Goal: Task Accomplishment & Management: Use online tool/utility

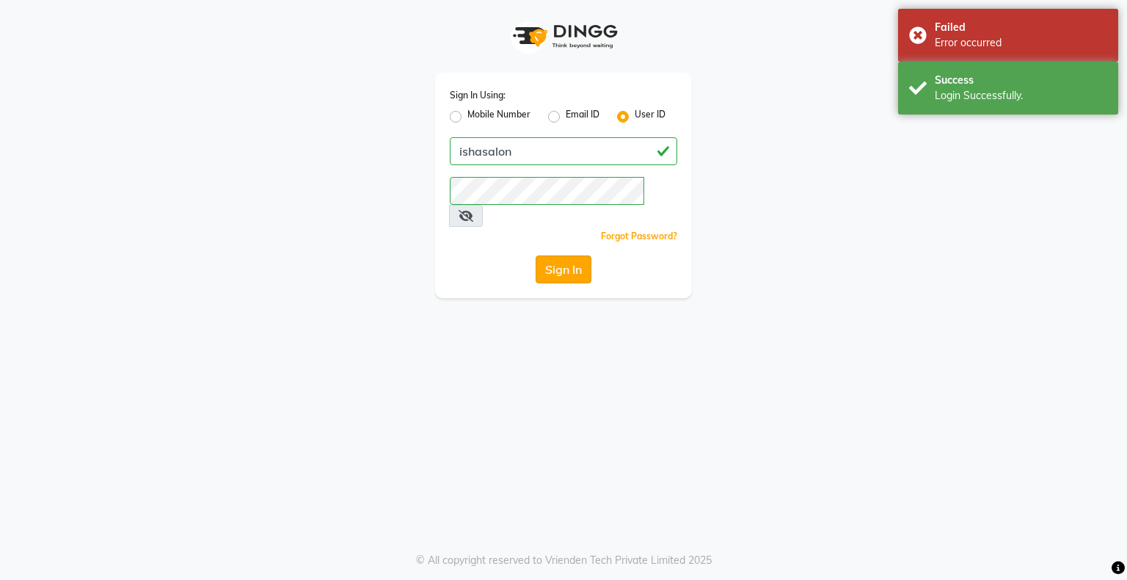
click at [557, 255] on button "Sign In" at bounding box center [564, 269] width 56 height 28
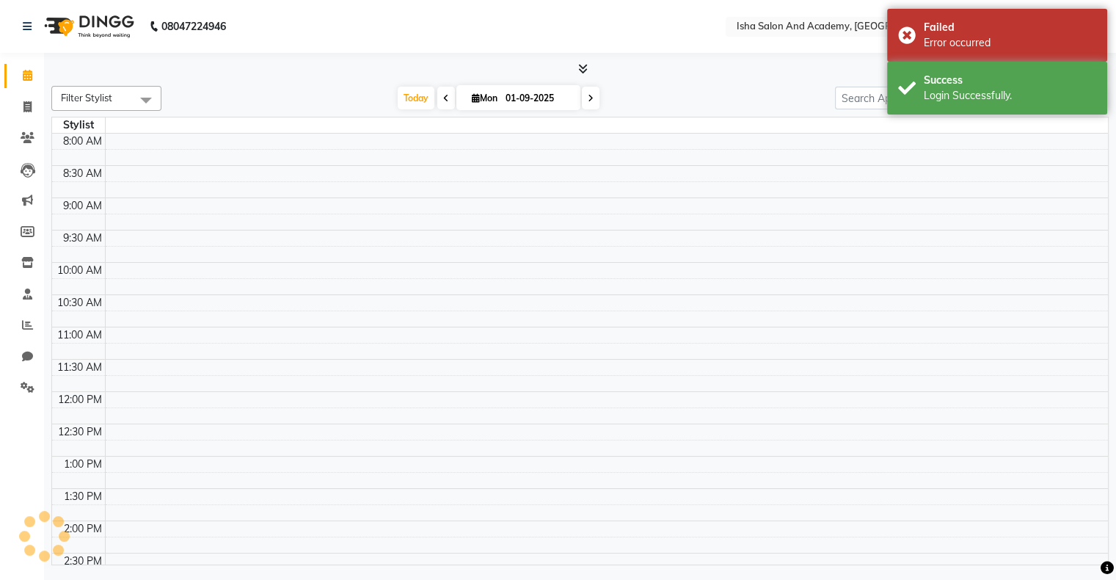
select select "en"
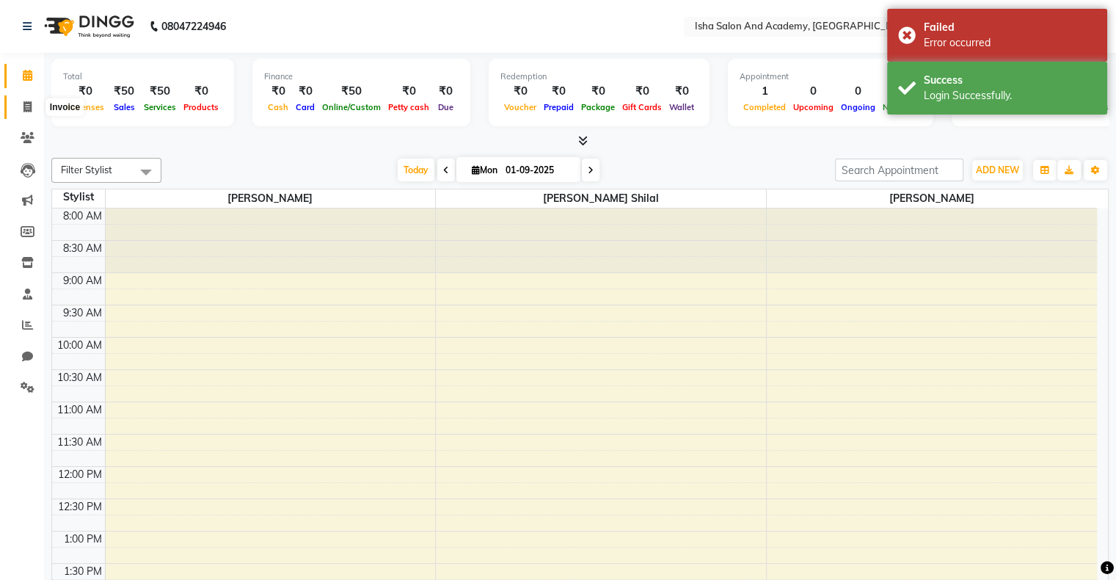
click at [29, 102] on icon at bounding box center [27, 106] width 8 height 11
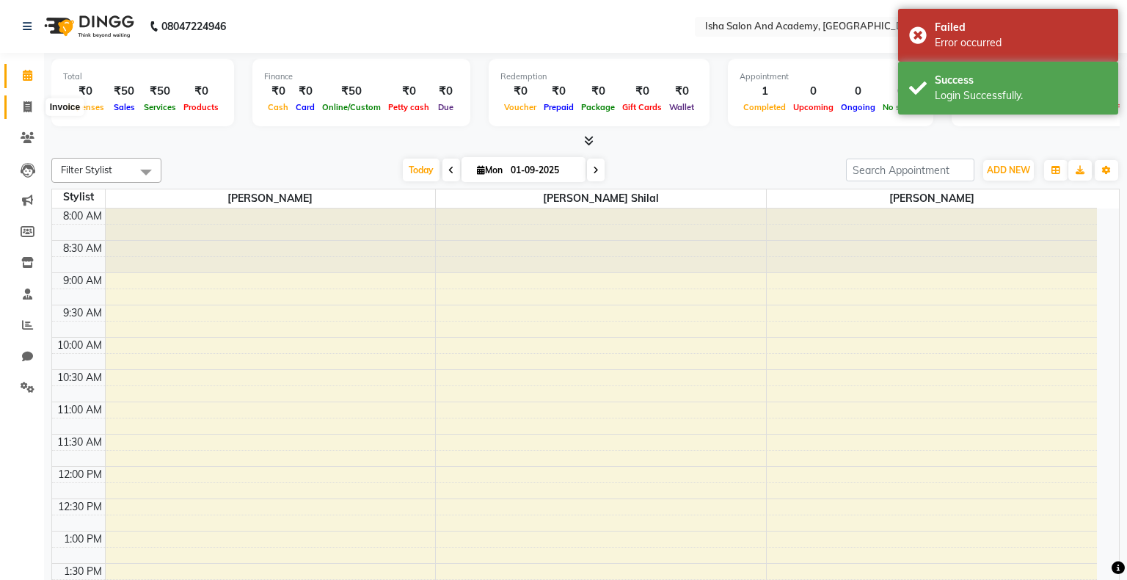
select select "service"
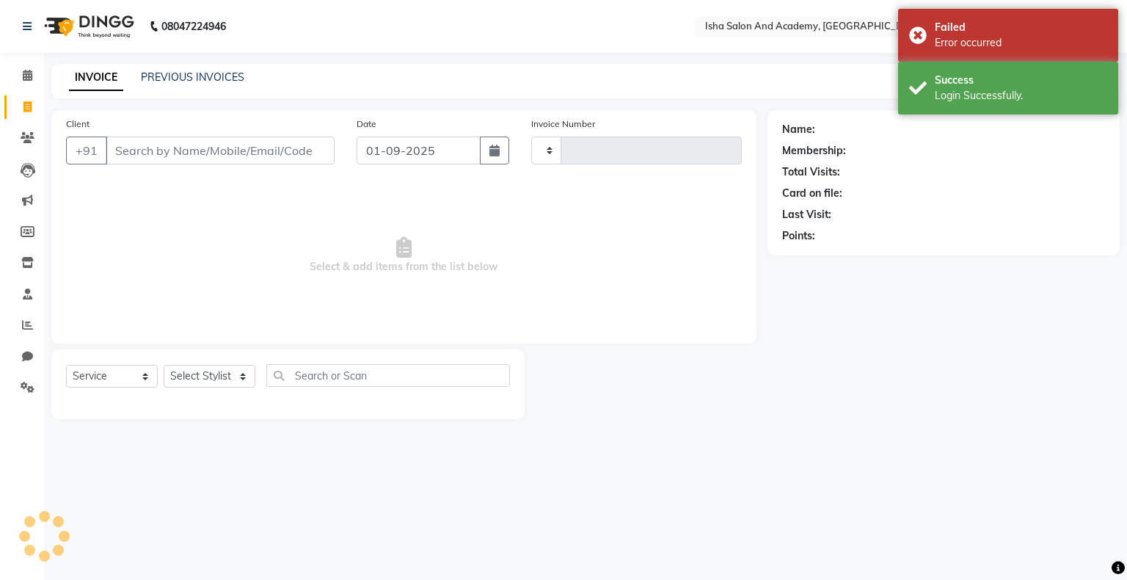
type input "0405"
select select "8203"
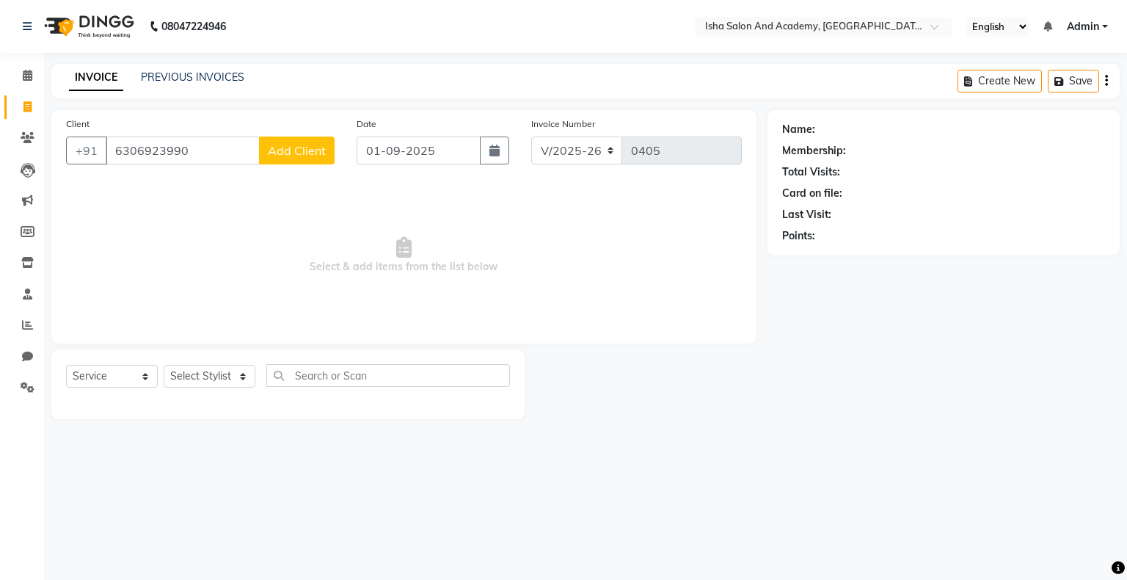
type input "6306923990"
click at [284, 157] on span "Add Client" at bounding box center [297, 150] width 58 height 15
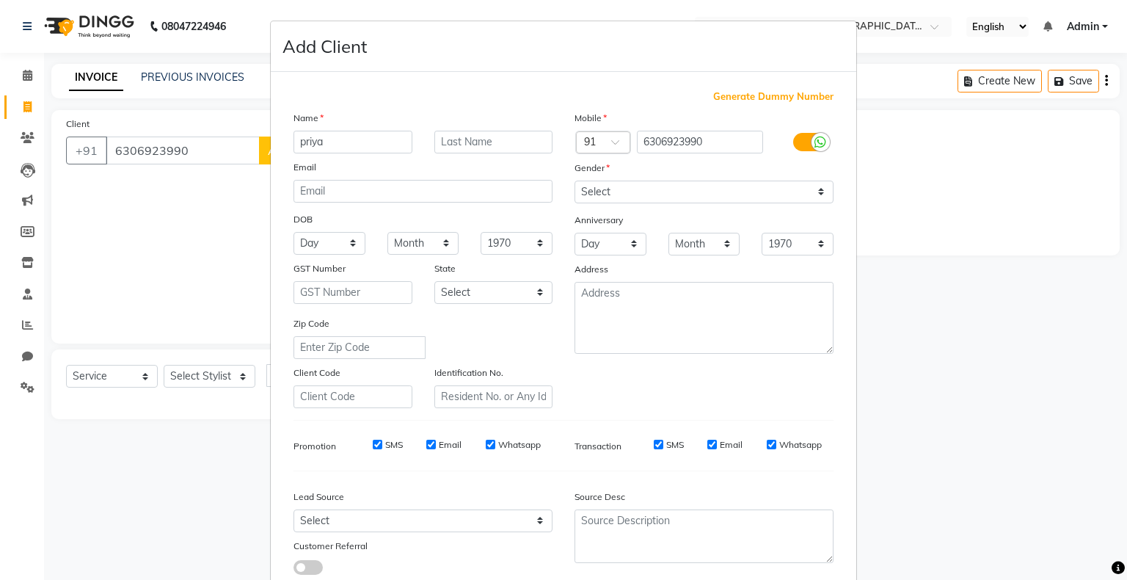
type input "priya"
click at [638, 187] on select "Select [DEMOGRAPHIC_DATA] [DEMOGRAPHIC_DATA] Other Prefer Not To Say" at bounding box center [703, 191] width 259 height 23
select select "[DEMOGRAPHIC_DATA]"
click at [574, 181] on select "Select [DEMOGRAPHIC_DATA] [DEMOGRAPHIC_DATA] Other Prefer Not To Say" at bounding box center [703, 191] width 259 height 23
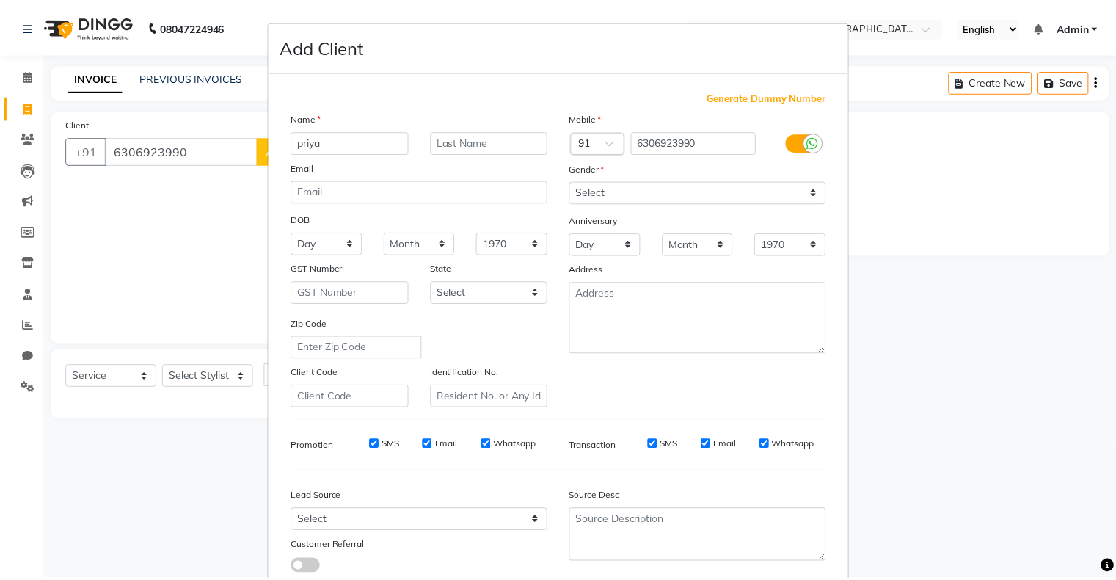
scroll to position [104, 0]
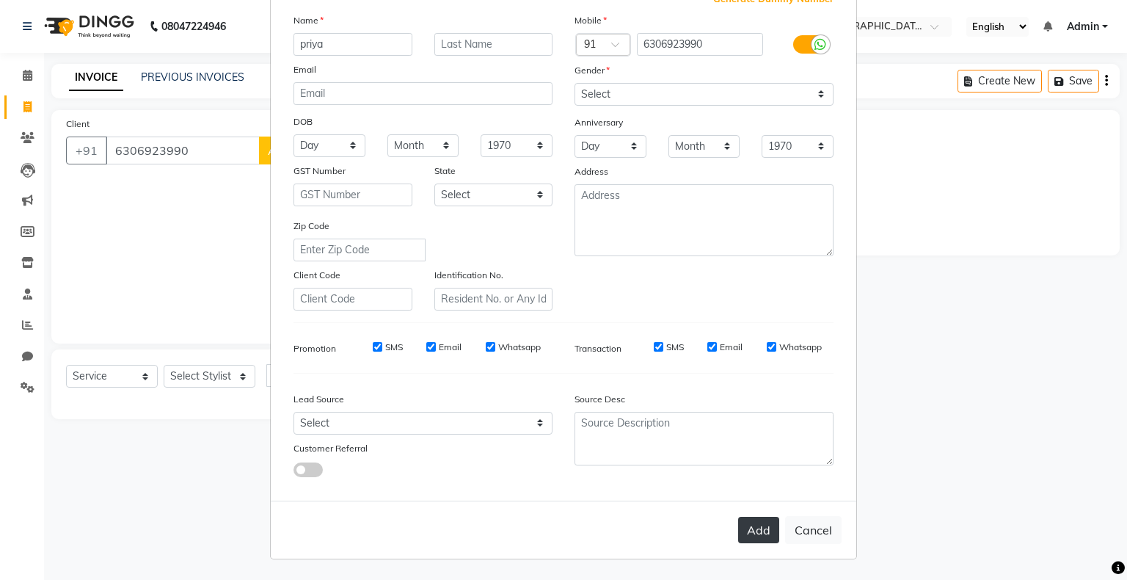
click at [748, 530] on button "Add" at bounding box center [758, 529] width 41 height 26
select select
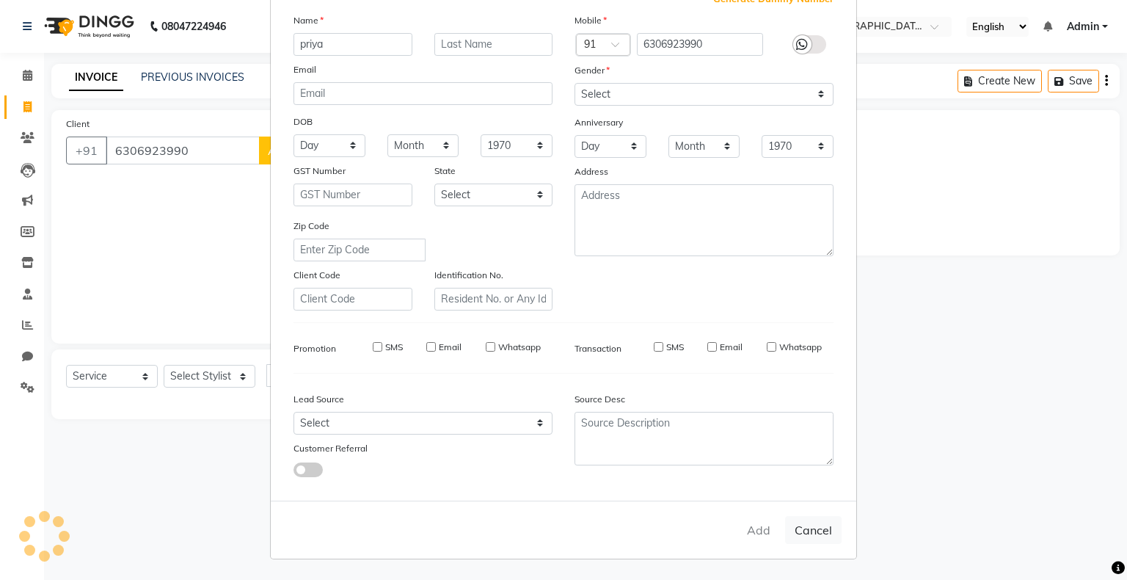
select select
checkbox input "false"
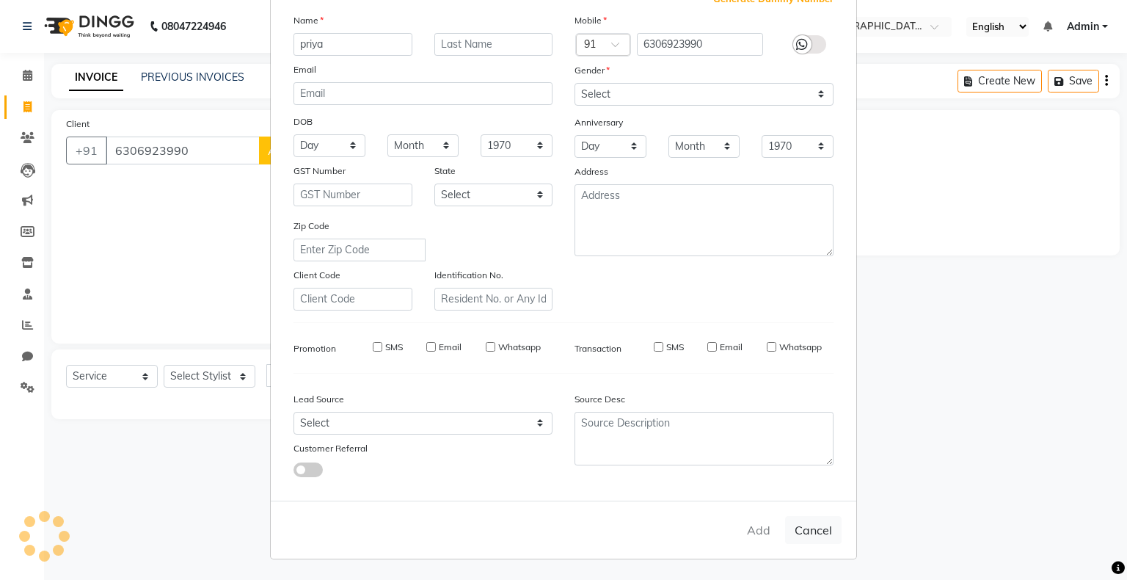
checkbox input "false"
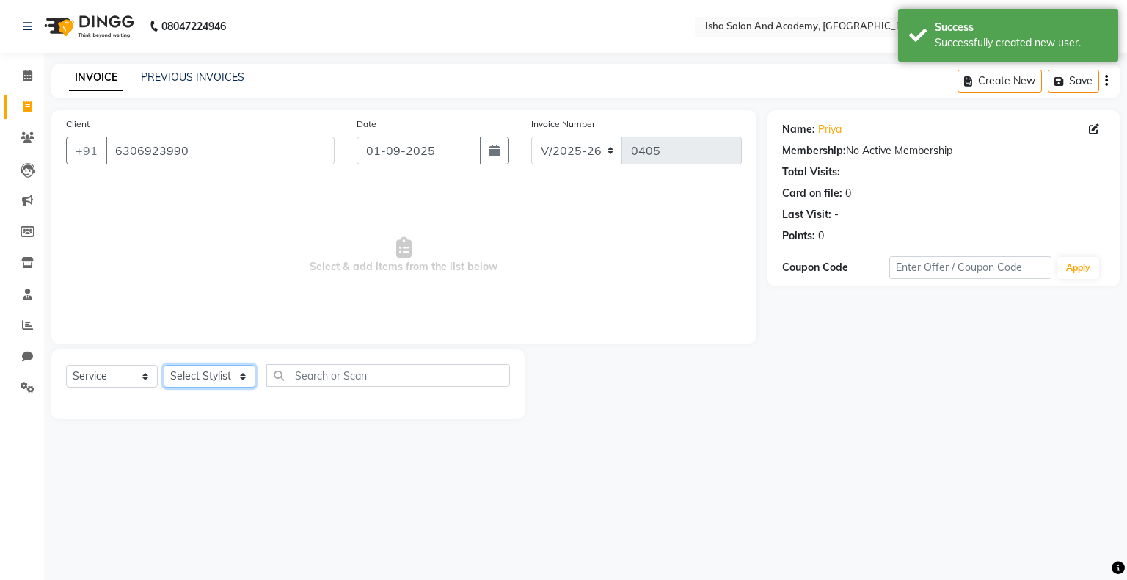
click at [202, 379] on select "Select Stylist [PERSON_NAME] [PERSON_NAME] [PERSON_NAME]" at bounding box center [210, 376] width 92 height 23
select select "77637"
click at [164, 365] on select "Select Stylist [PERSON_NAME] [PERSON_NAME] [PERSON_NAME]" at bounding box center [210, 376] width 92 height 23
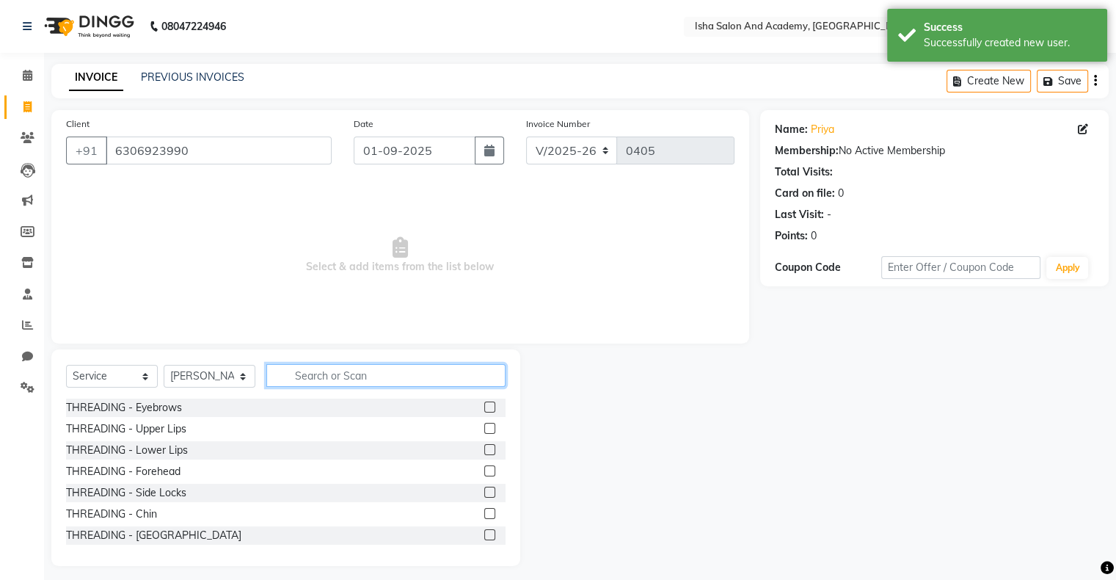
click at [291, 370] on input "text" at bounding box center [385, 375] width 239 height 23
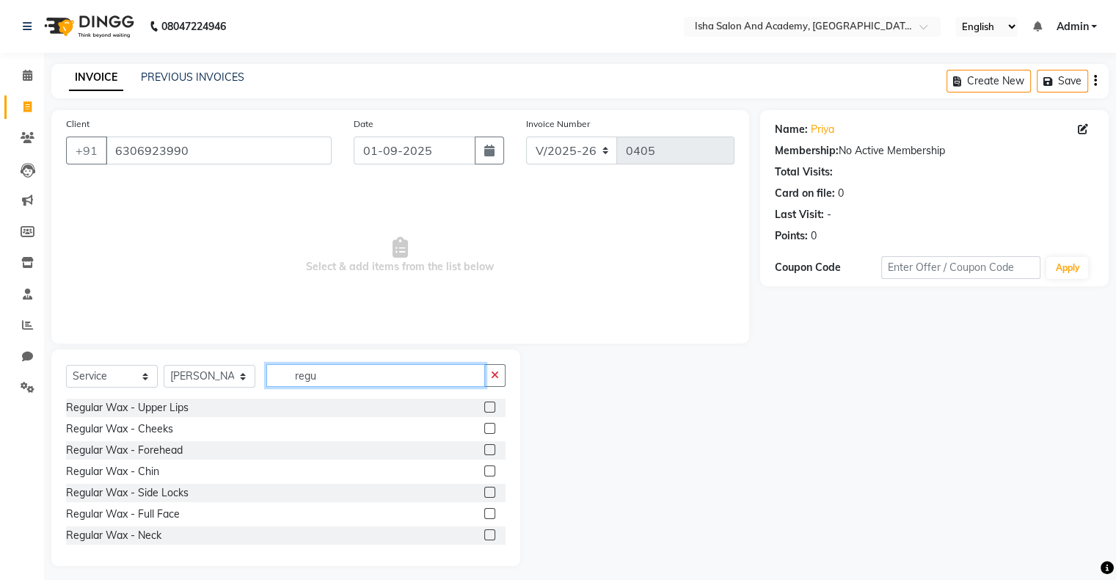
click at [343, 370] on input "regu" at bounding box center [375, 375] width 219 height 23
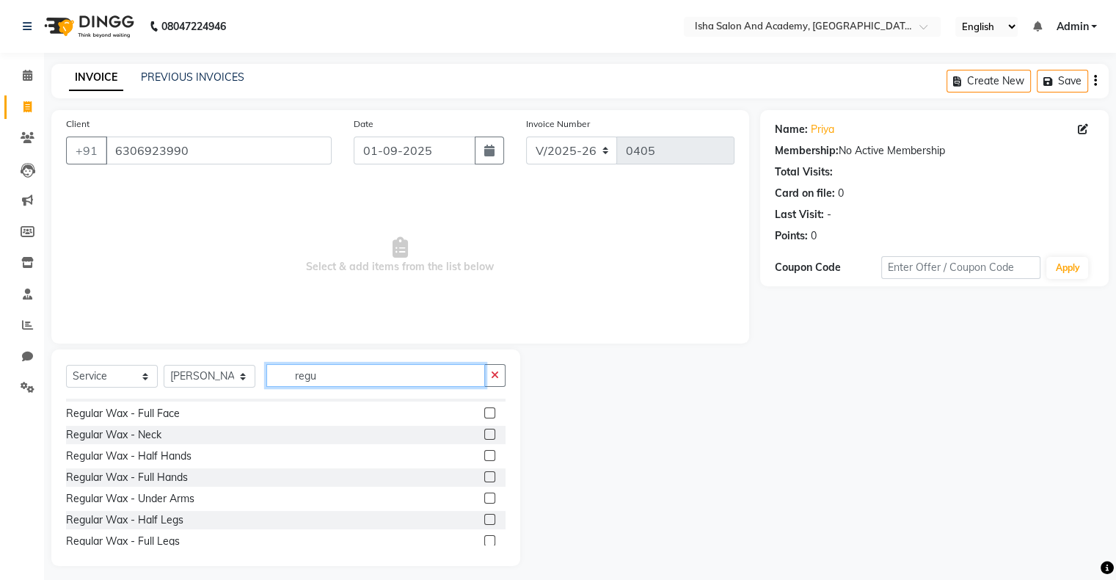
scroll to position [107, 0]
type input "regu"
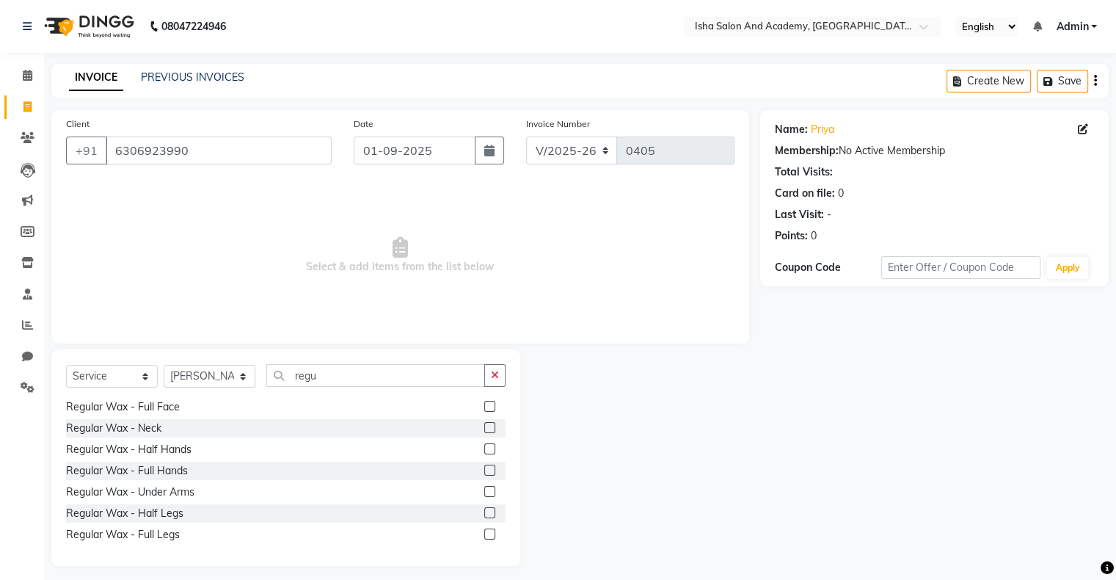
click at [484, 492] on label at bounding box center [489, 491] width 11 height 11
click at [484, 492] on input "checkbox" at bounding box center [489, 492] width 10 height 10
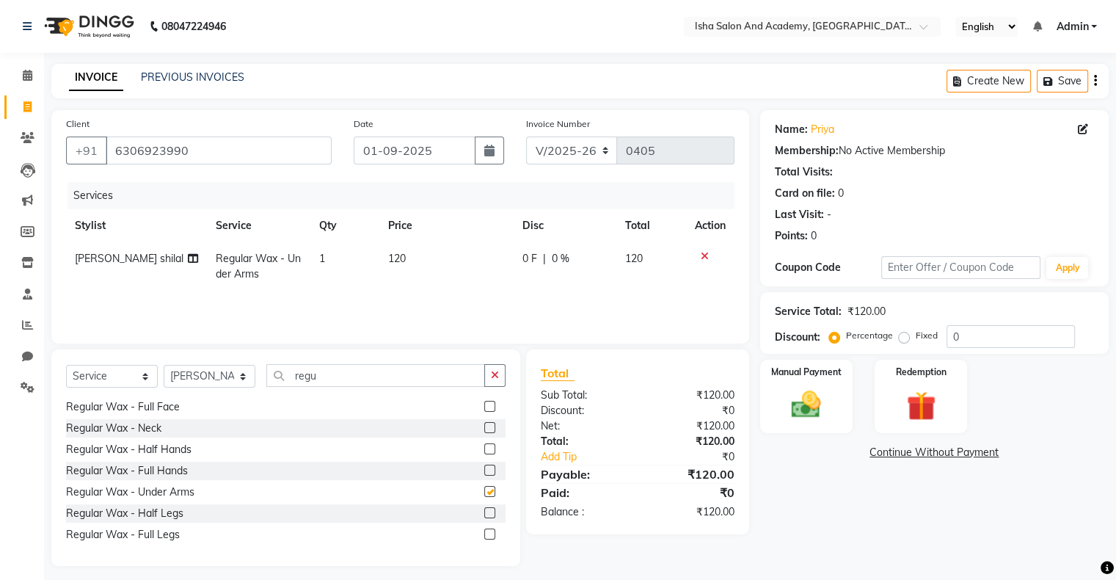
checkbox input "false"
click at [409, 258] on td "120" at bounding box center [446, 266] width 134 height 48
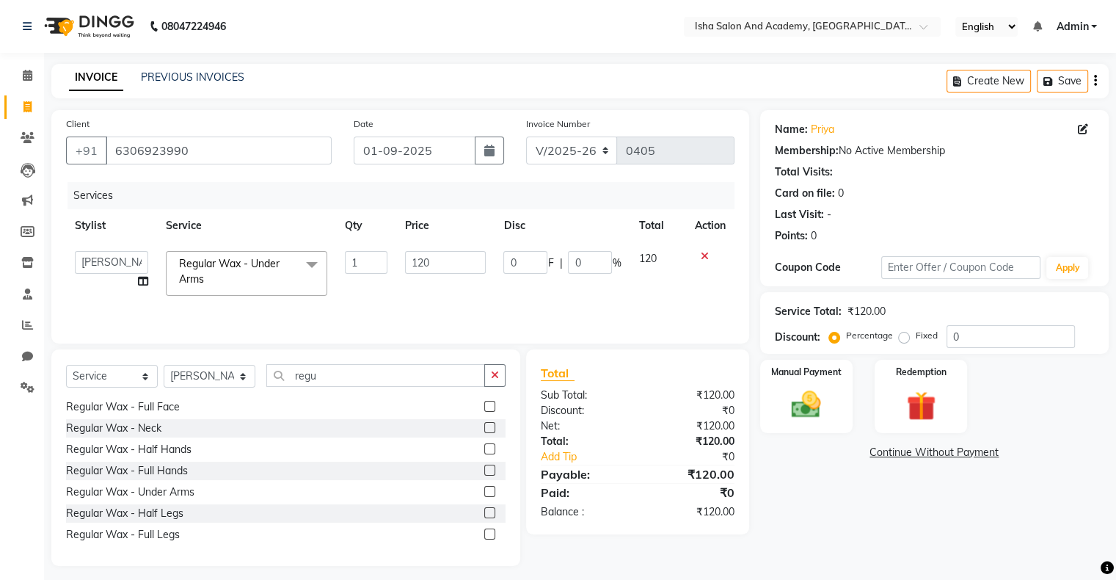
click at [418, 259] on input "120" at bounding box center [445, 262] width 81 height 23
type input "150"
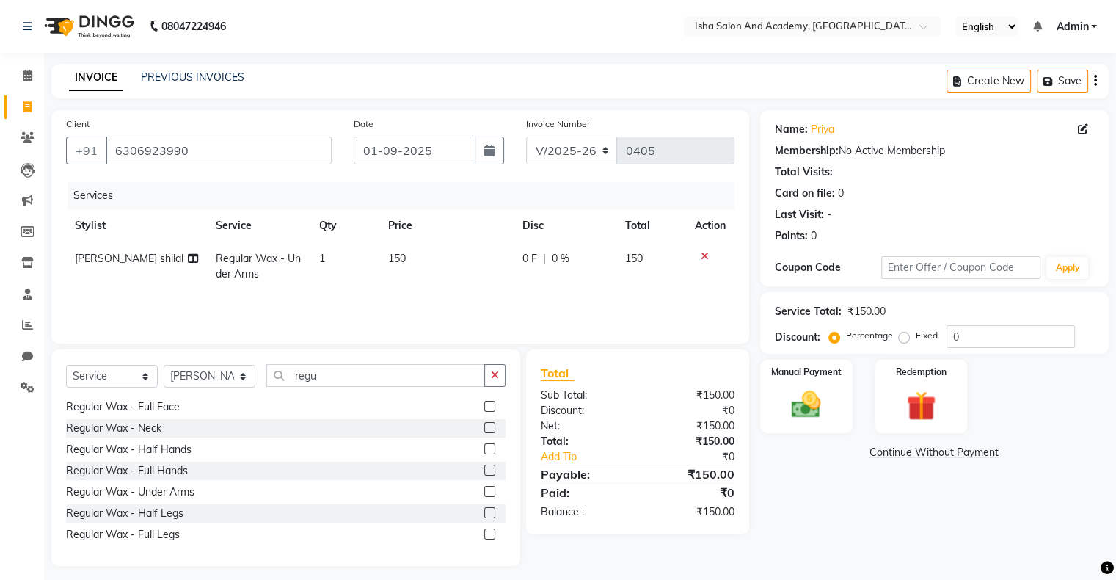
click at [445, 289] on td "150" at bounding box center [446, 266] width 134 height 48
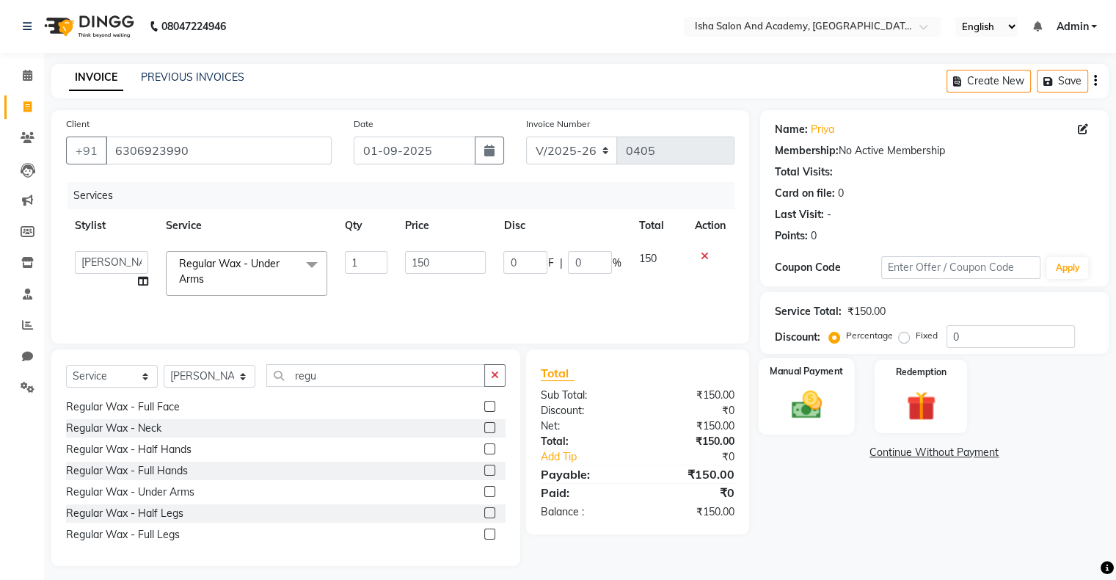
click at [804, 382] on div "Manual Payment" at bounding box center [806, 396] width 96 height 76
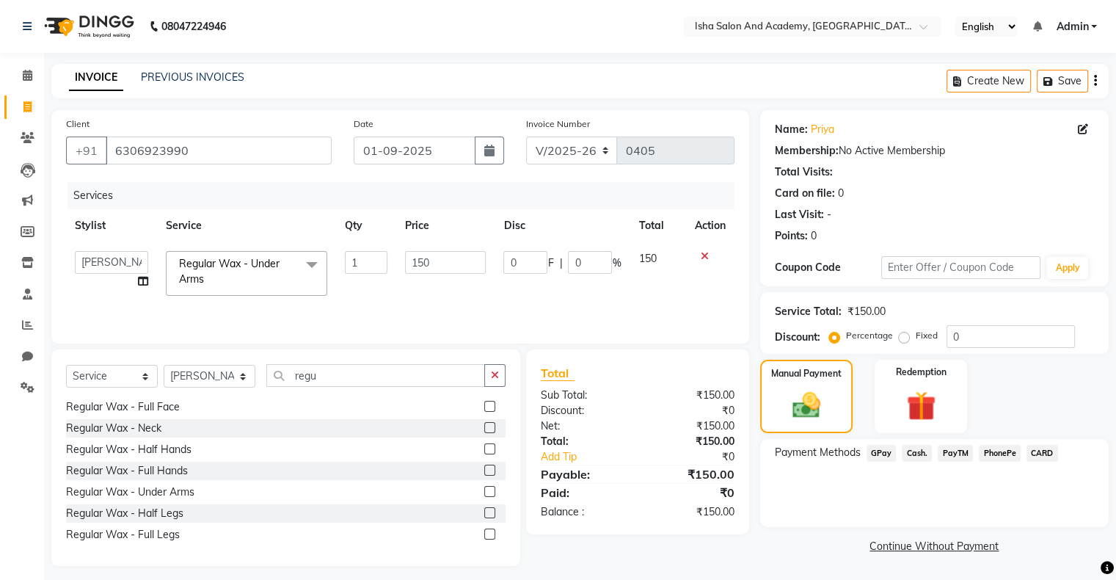
click at [955, 452] on span "PayTM" at bounding box center [955, 453] width 35 height 17
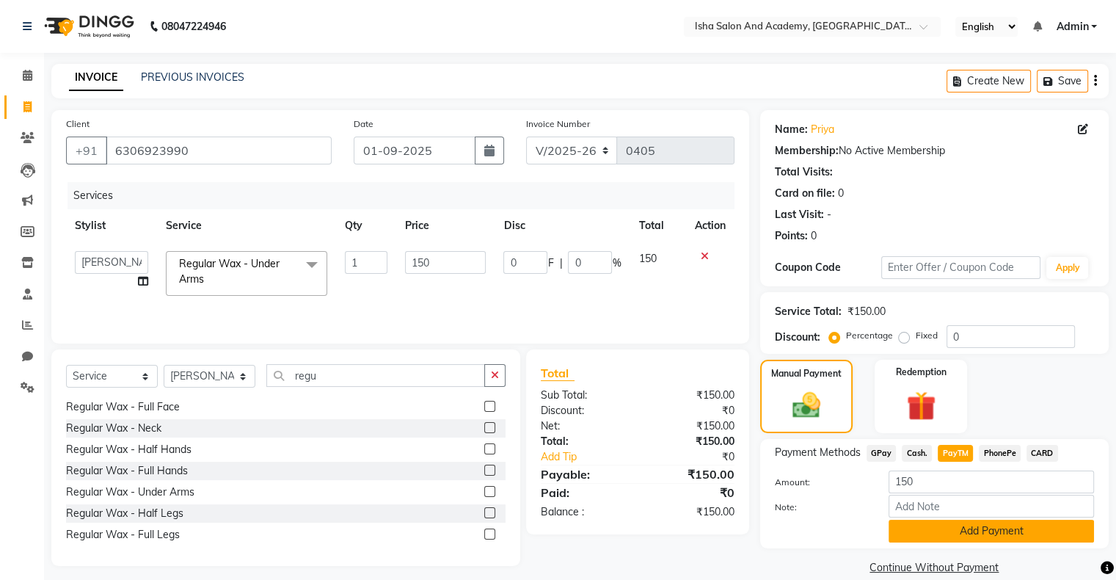
click at [982, 528] on button "Add Payment" at bounding box center [990, 530] width 205 height 23
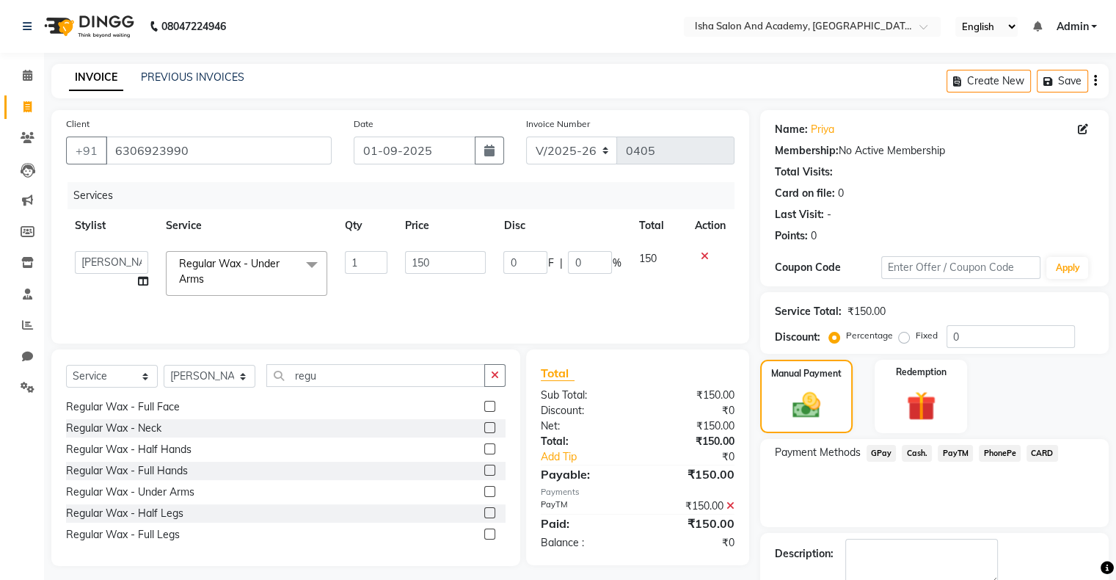
scroll to position [81, 0]
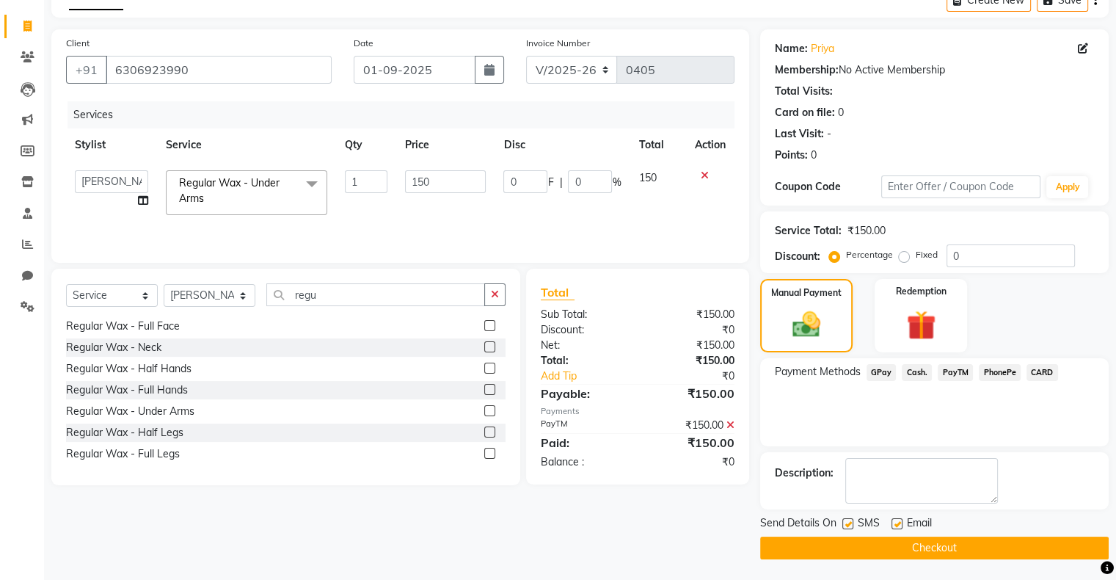
click at [910, 544] on button "Checkout" at bounding box center [934, 547] width 348 height 23
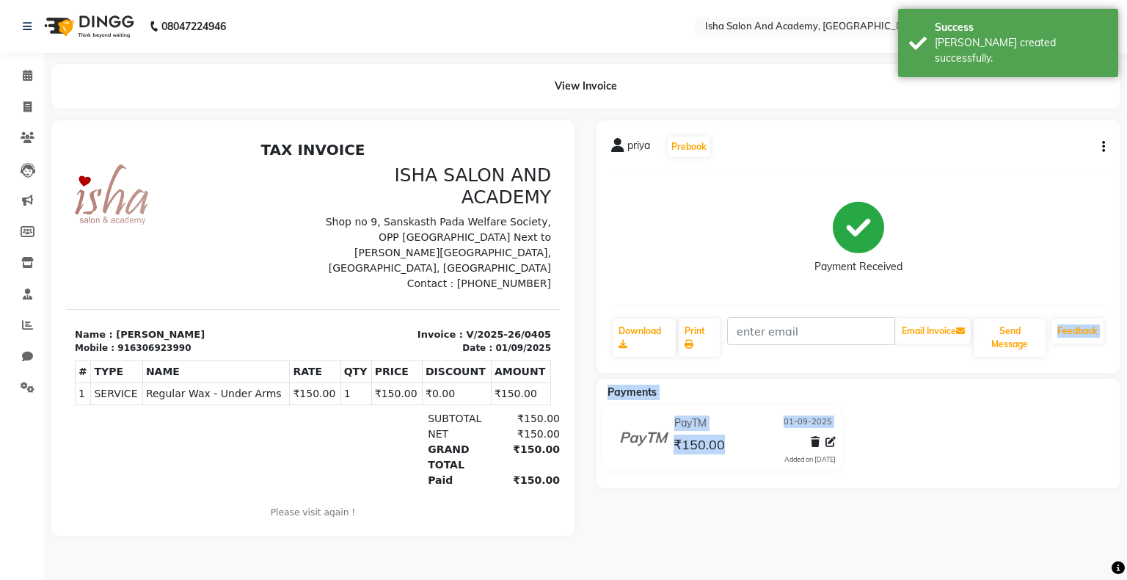
drag, startPoint x: 1126, startPoint y: 315, endPoint x: 992, endPoint y: 557, distance: 276.2
click at [992, 557] on main "View Invoice priya Prebook Payment Received Download Print Email Invoice Send M…" at bounding box center [585, 311] width 1083 height 494
